Goal: Information Seeking & Learning: Learn about a topic

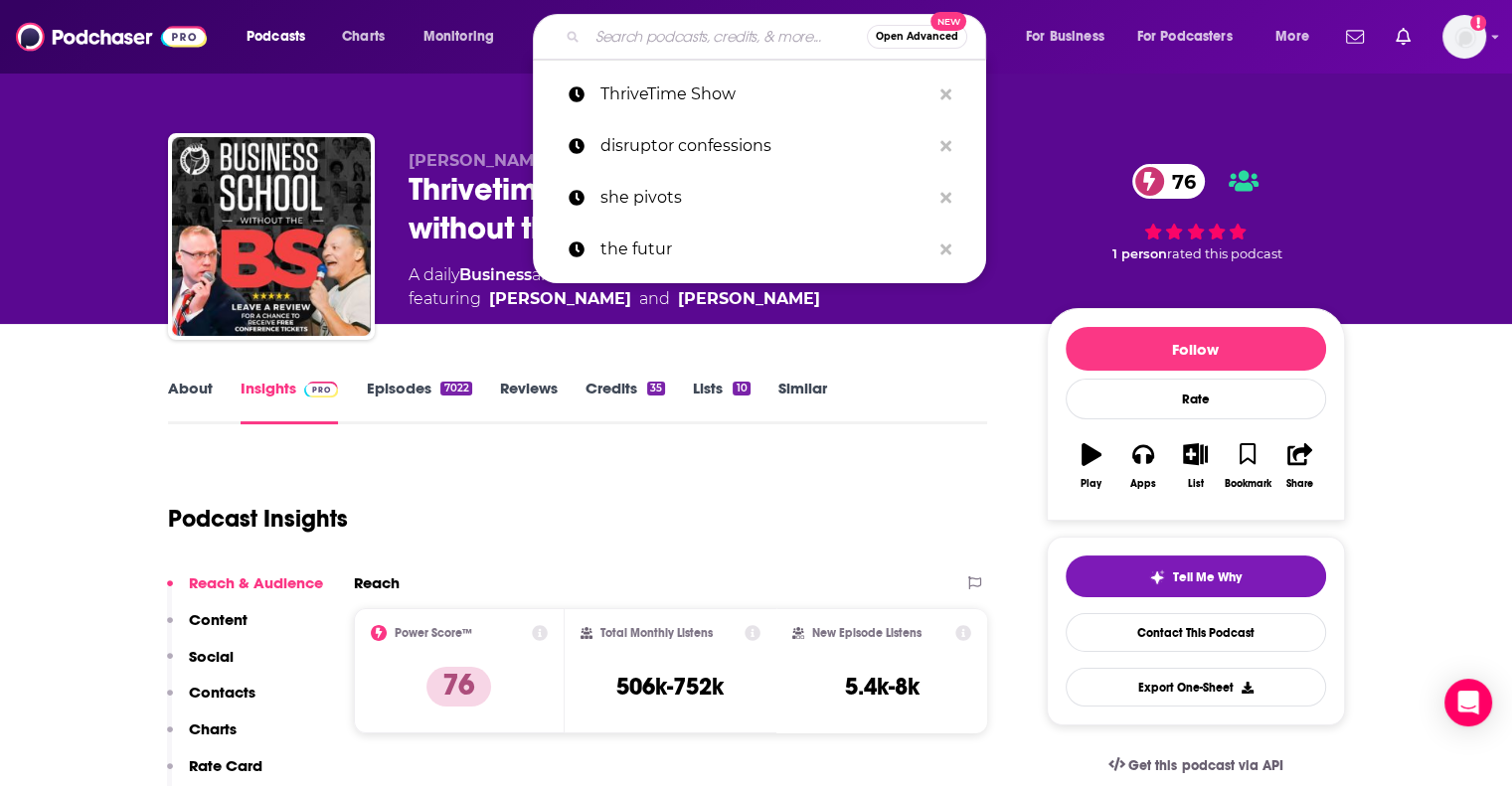
type input "The Selling Show podcast"
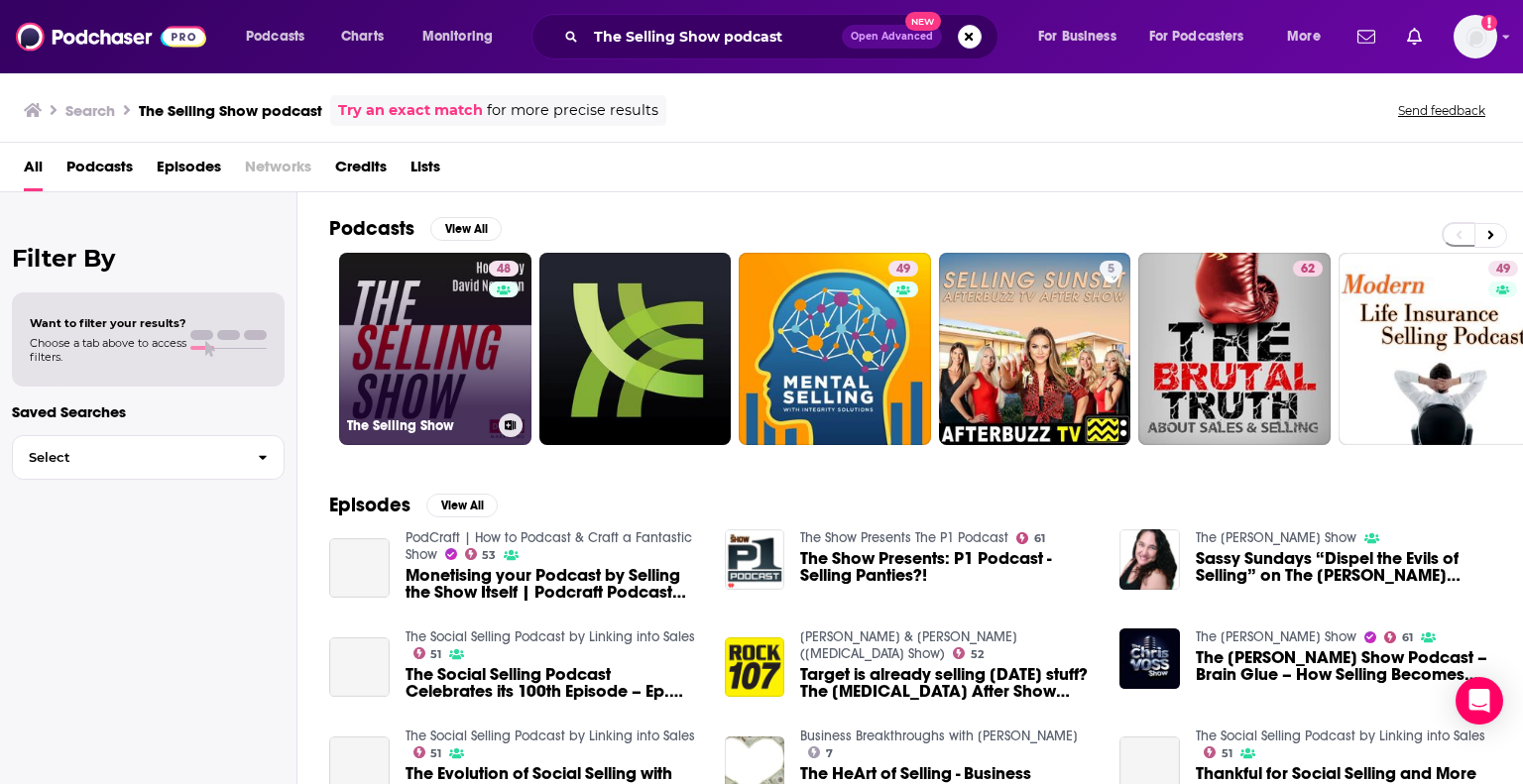
click at [462, 335] on link "48 The Selling Show" at bounding box center [435, 348] width 192 height 192
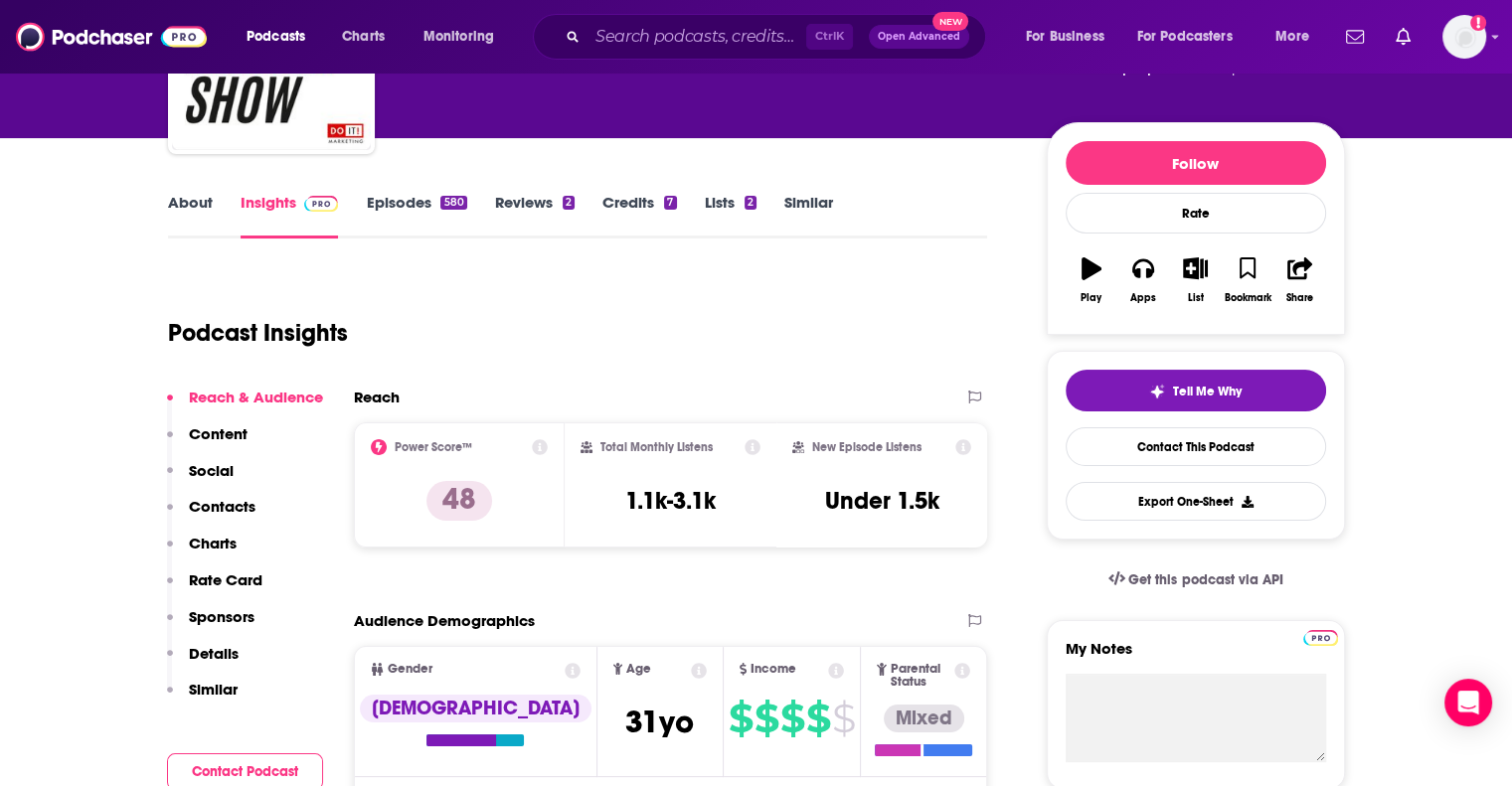
scroll to position [198, 0]
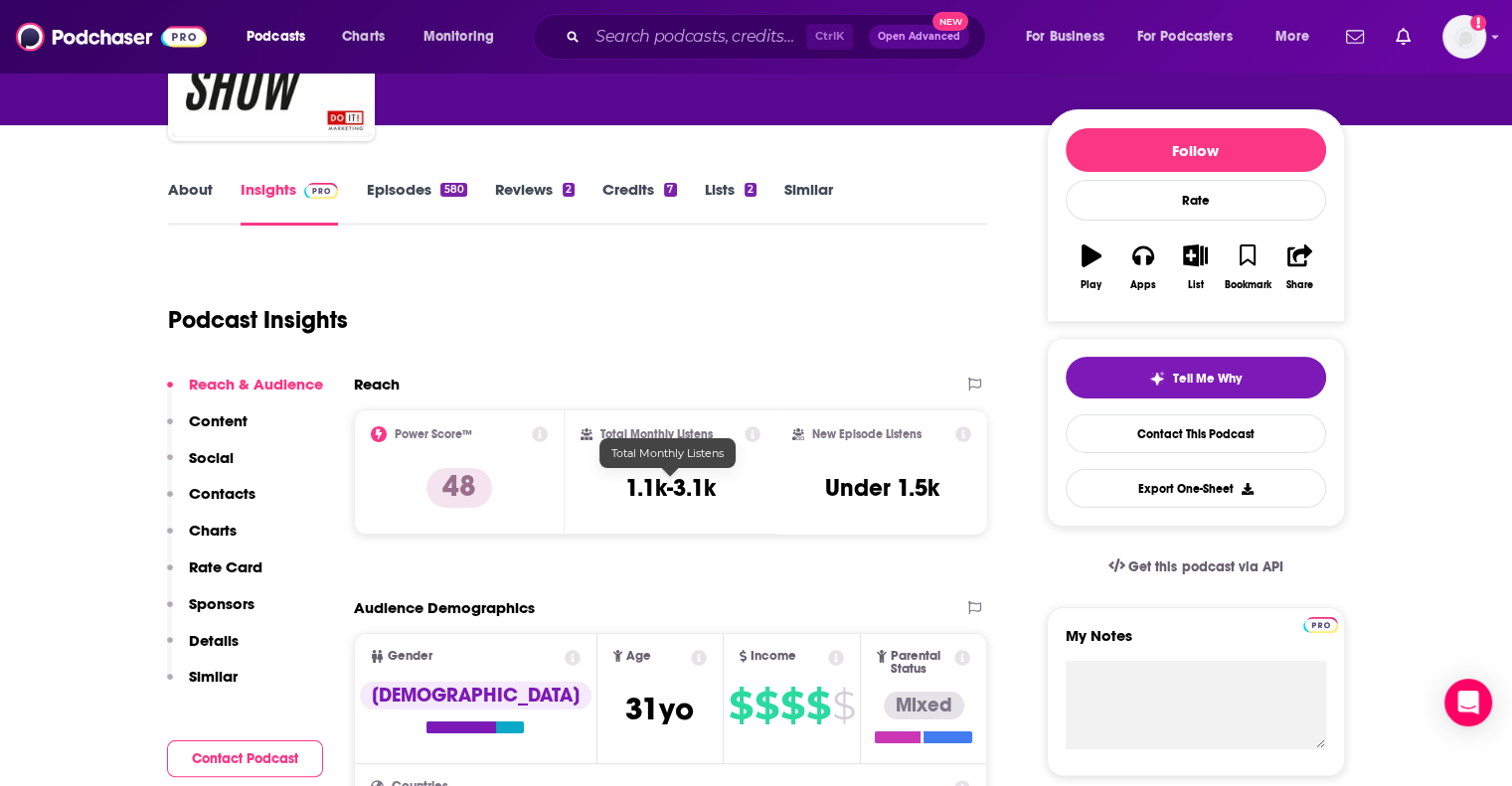
click at [631, 482] on h3 "1.1k-3.1k" at bounding box center [671, 488] width 91 height 30
drag, startPoint x: 630, startPoint y: 482, endPoint x: 709, endPoint y: 484, distance: 79.0
click at [709, 484] on h3 "1.1k-3.1k" at bounding box center [671, 488] width 91 height 30
copy h3 "1.1k-3.1k"
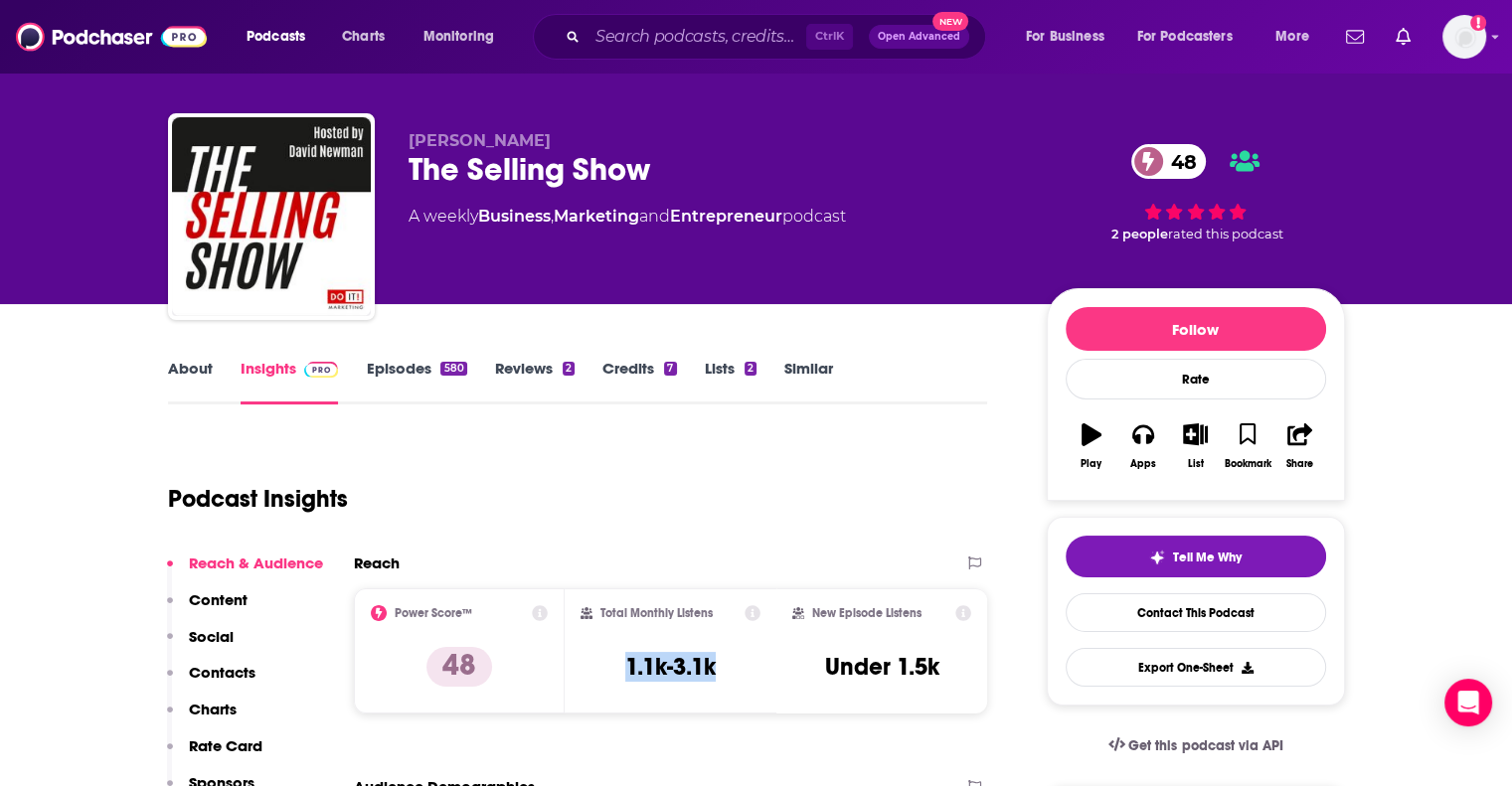
scroll to position [0, 0]
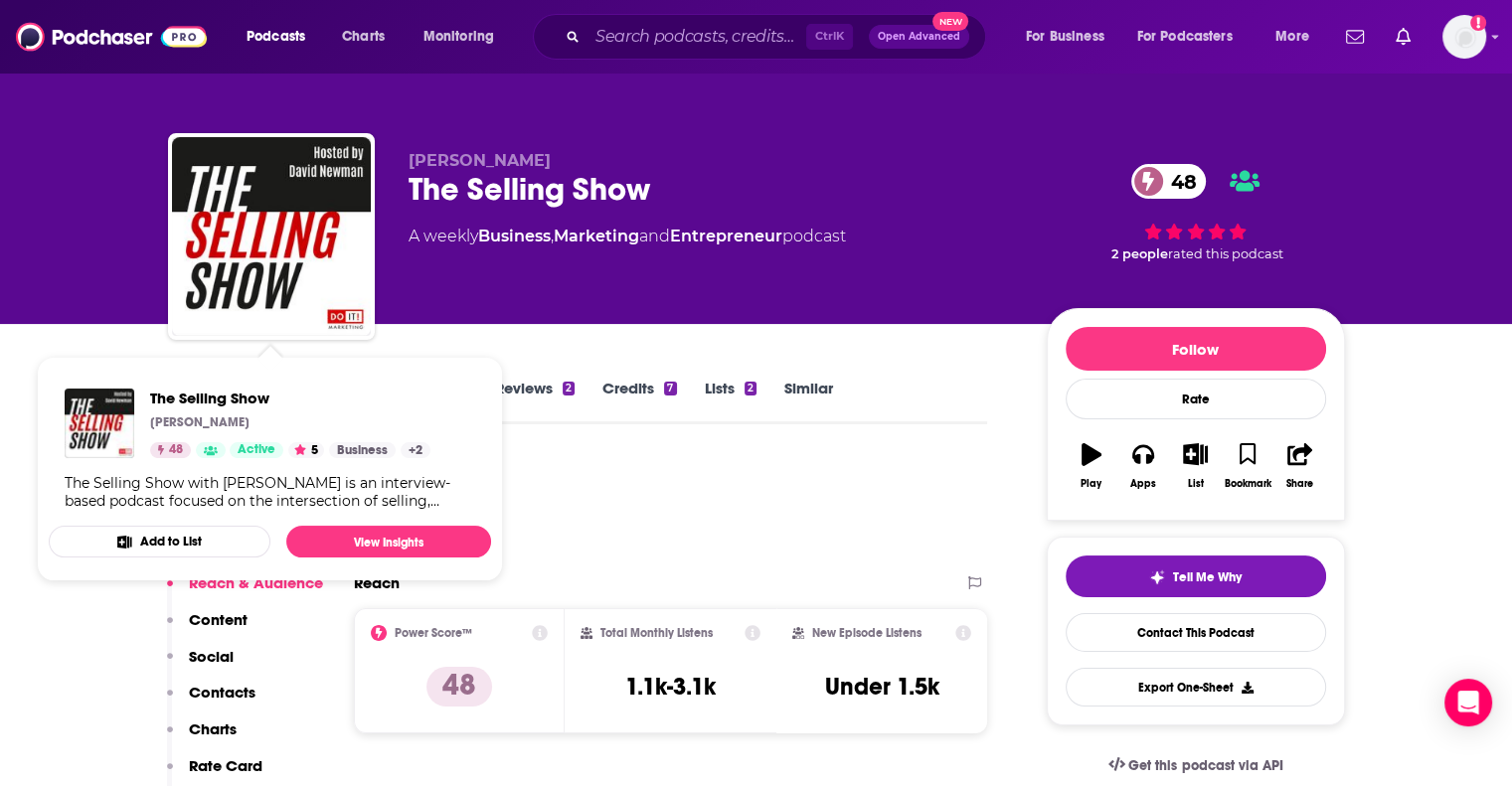
click at [631, 476] on div "Podcast Insights" at bounding box center [570, 507] width 804 height 102
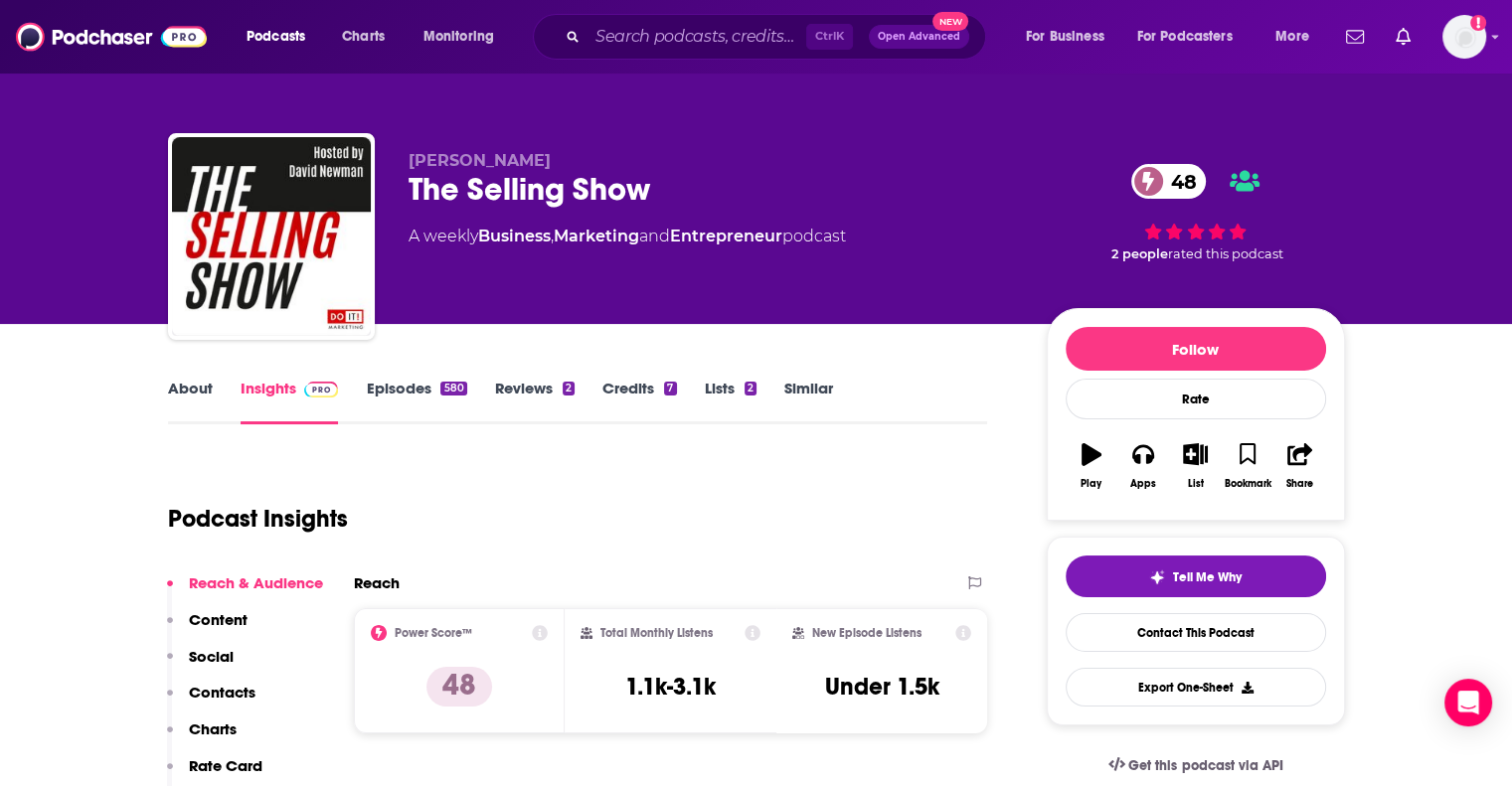
click at [206, 384] on link "About" at bounding box center [190, 402] width 45 height 46
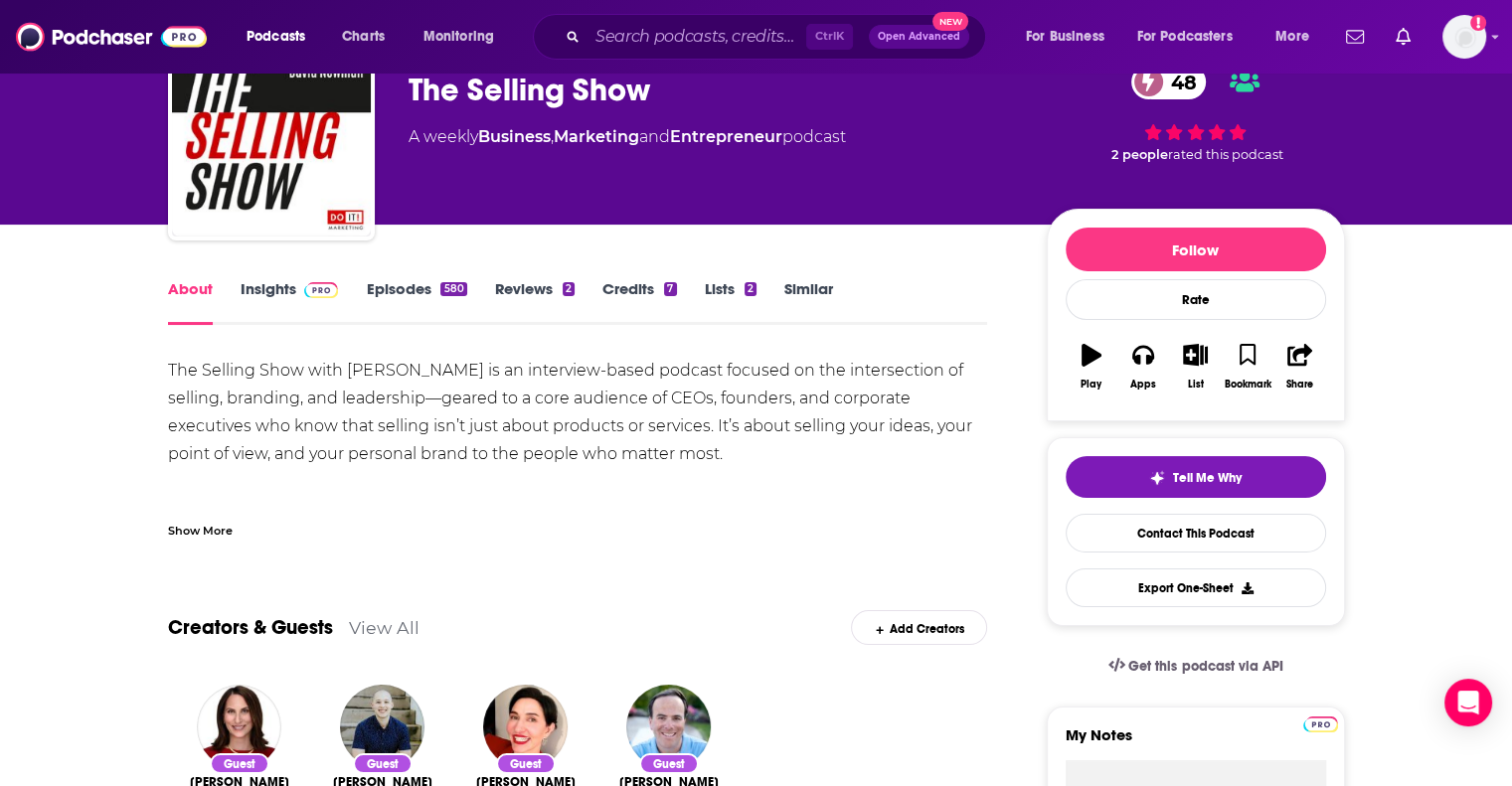
click at [207, 526] on div "Show More" at bounding box center [200, 529] width 65 height 19
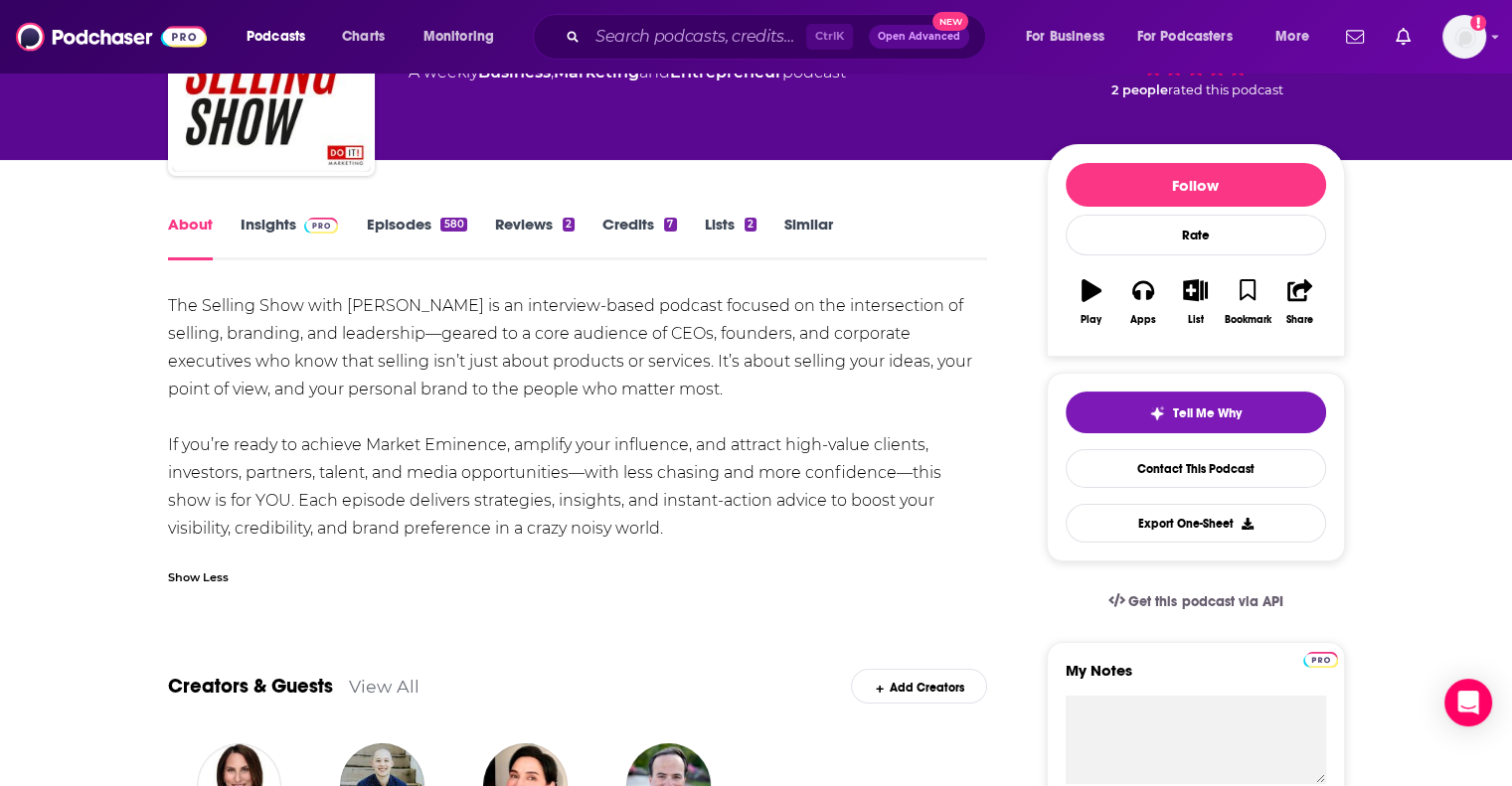
scroll to position [198, 0]
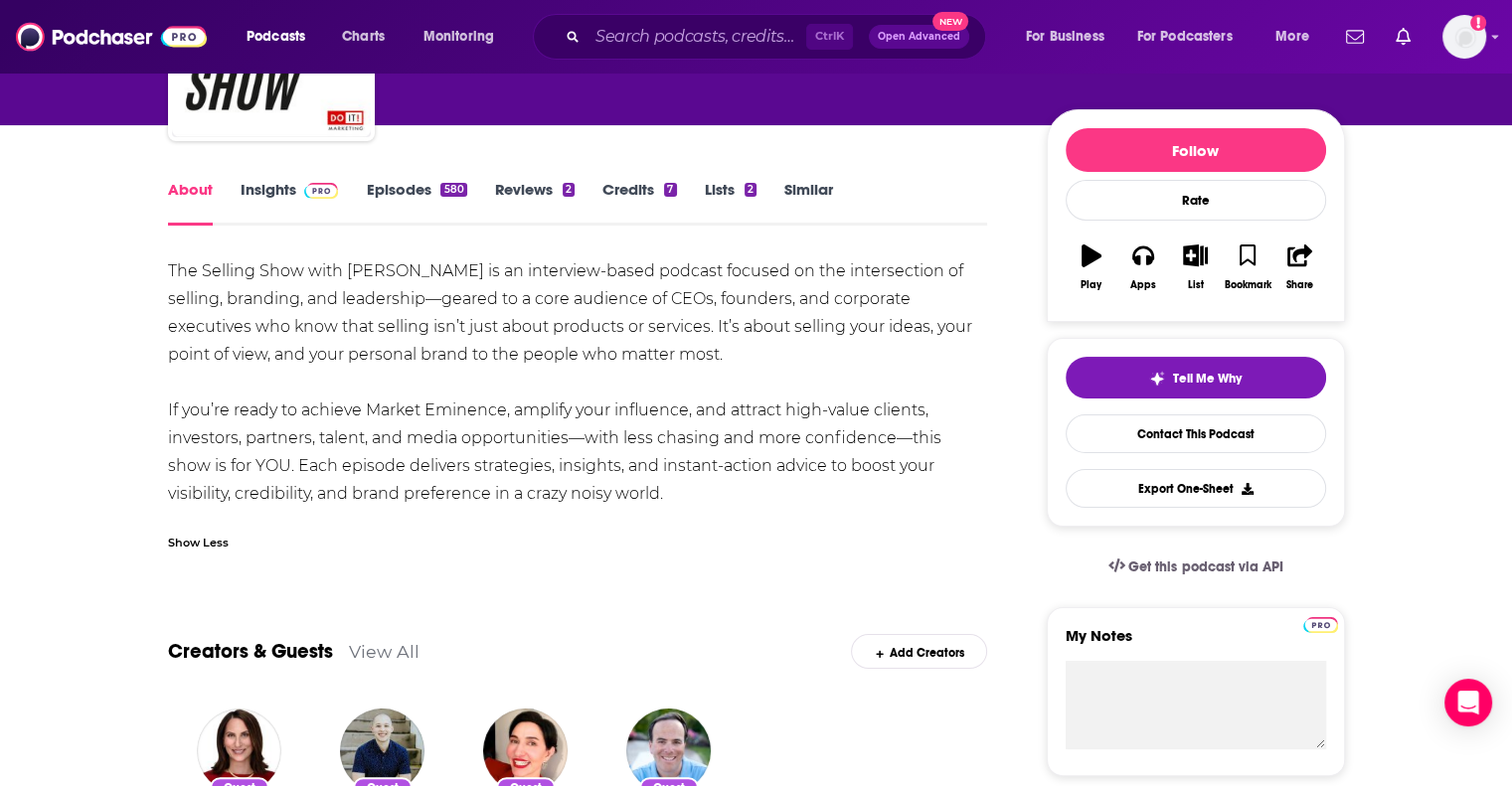
click at [177, 277] on div "The Selling Show with [PERSON_NAME] is an interview-based podcast focused on th…" at bounding box center [578, 382] width 820 height 250
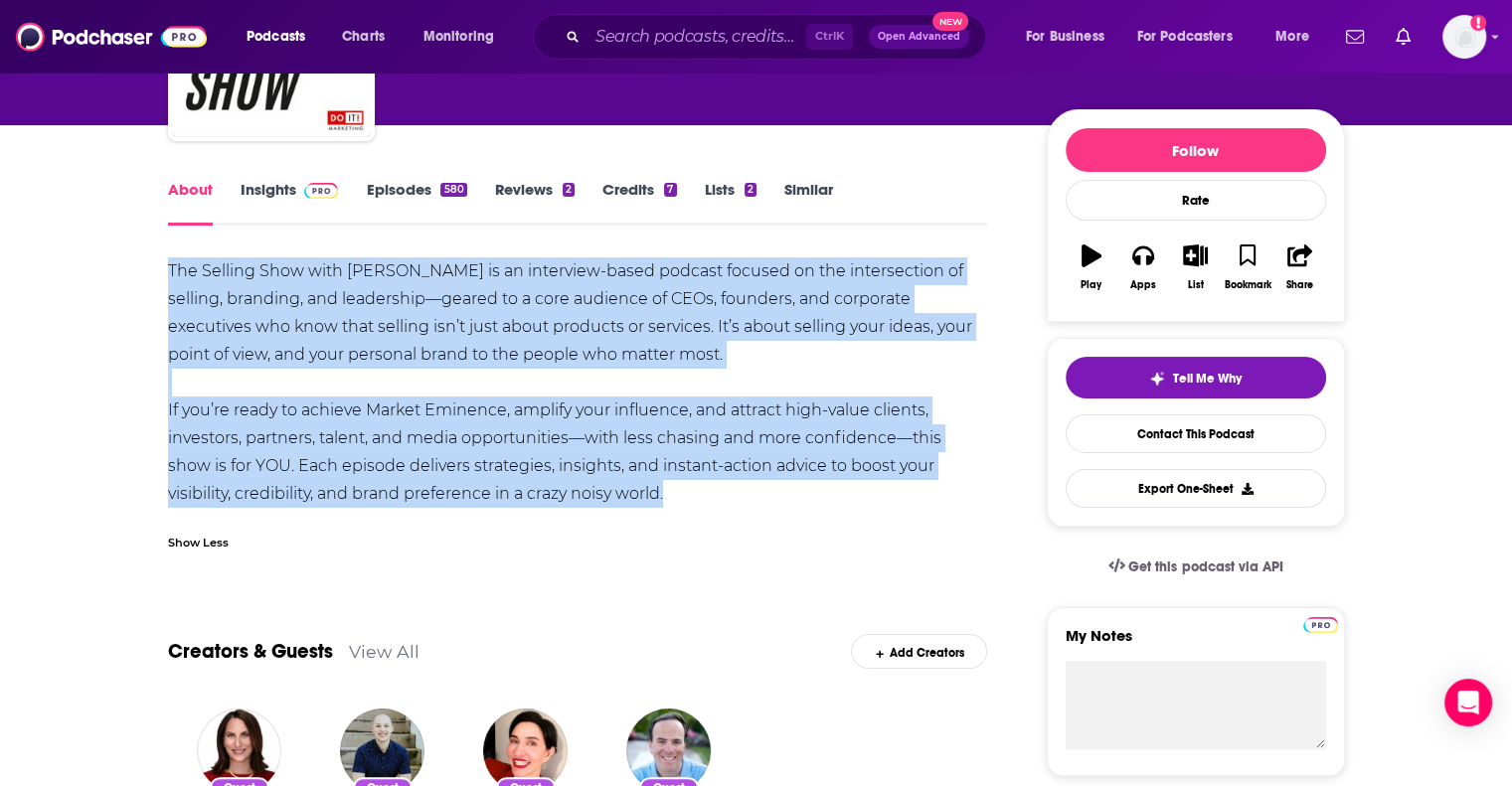
drag, startPoint x: 177, startPoint y: 277, endPoint x: 656, endPoint y: 486, distance: 522.6
click at [656, 486] on div "The Selling Show with [PERSON_NAME] is an interview-based podcast focused on th…" at bounding box center [578, 382] width 820 height 250
copy div "The Selling Show with [PERSON_NAME] is an interview-based podcast focused on th…"
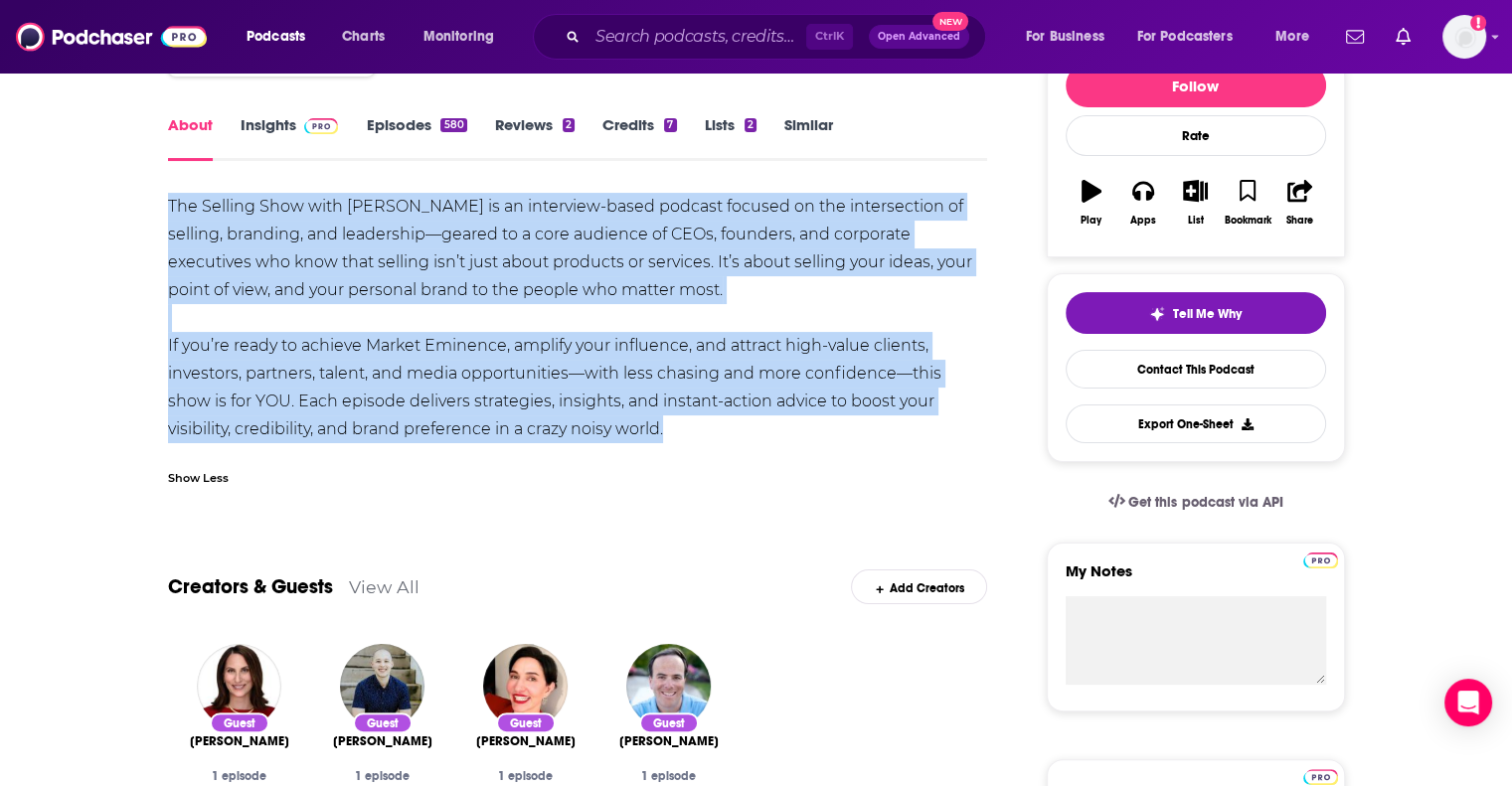
scroll to position [298, 0]
